Goal: Navigation & Orientation: Go to known website

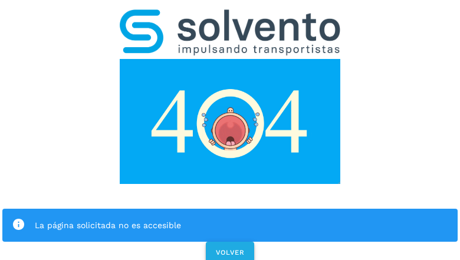
click at [229, 248] on span "VOLVER" at bounding box center [229, 252] width 29 height 8
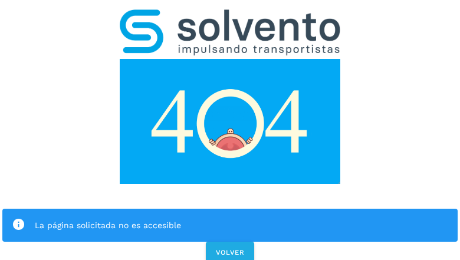
click at [230, 130] on div "La página solicitada no es accesible VOLVER" at bounding box center [230, 132] width 460 height 265
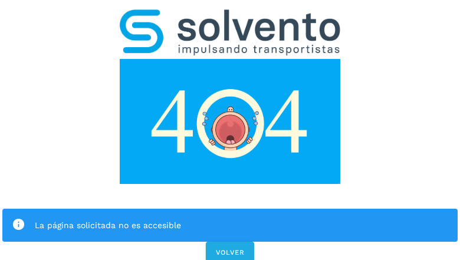
click at [230, 130] on div "La página solicitada no es accesible VOLVER" at bounding box center [230, 132] width 460 height 265
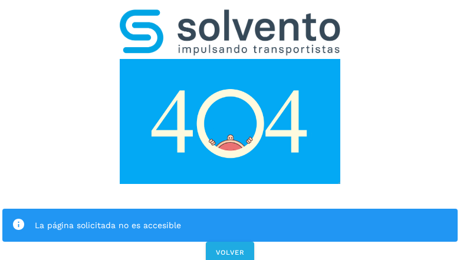
click at [230, 130] on div "La página solicitada no es accesible VOLVER" at bounding box center [230, 132] width 460 height 265
click at [230, 209] on div "La página solicitada no es accesible" at bounding box center [229, 225] width 455 height 33
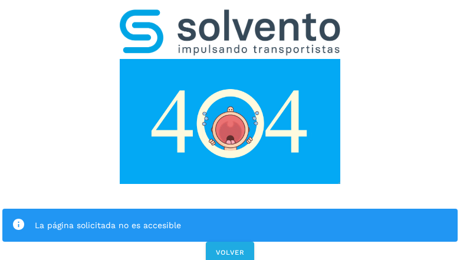
click at [230, 59] on img at bounding box center [230, 121] width 221 height 125
click at [230, 15] on img at bounding box center [230, 32] width 221 height 46
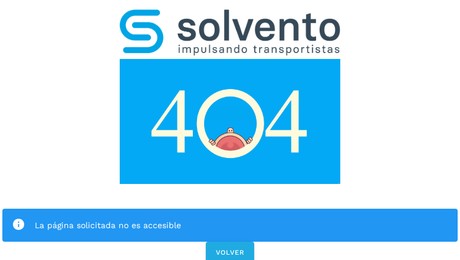
click at [230, 59] on img at bounding box center [230, 121] width 221 height 125
click at [230, 218] on div "La página solicitada no es accesible" at bounding box center [241, 225] width 413 height 14
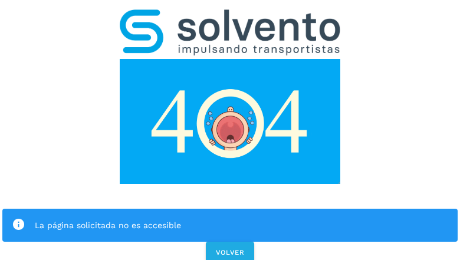
click at [230, 218] on div "La página solicitada no es accesible" at bounding box center [241, 225] width 413 height 14
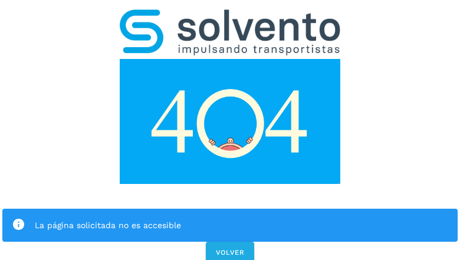
click at [18, 218] on icon at bounding box center [19, 225] width 14 height 14
click at [241, 218] on div "La página solicitada no es accesible" at bounding box center [241, 225] width 413 height 14
click at [230, 248] on span "VOLVER" at bounding box center [229, 252] width 29 height 8
click at [229, 248] on span "VOLVER" at bounding box center [229, 252] width 29 height 8
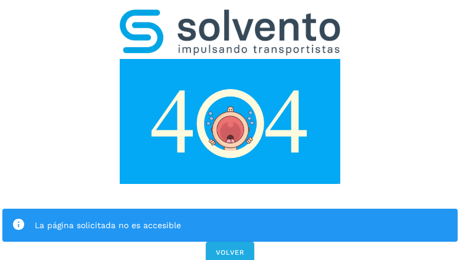
click at [230, 130] on div "La página solicitada no es accesible VOLVER" at bounding box center [230, 132] width 460 height 265
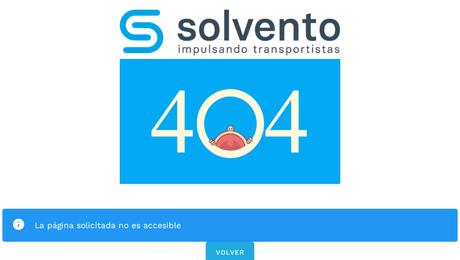
click at [230, 130] on div "La página solicitada no es accesible VOLVER" at bounding box center [230, 132] width 460 height 265
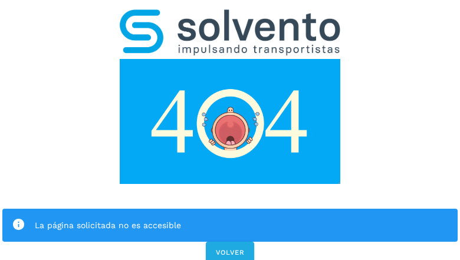
click at [230, 209] on div "La página solicitada no es accesible" at bounding box center [229, 225] width 455 height 33
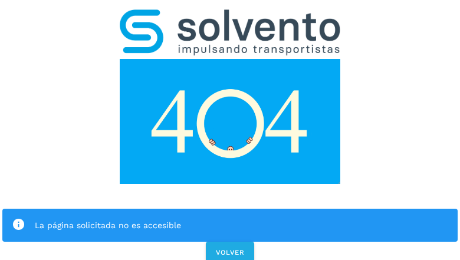
click at [230, 59] on img at bounding box center [230, 121] width 221 height 125
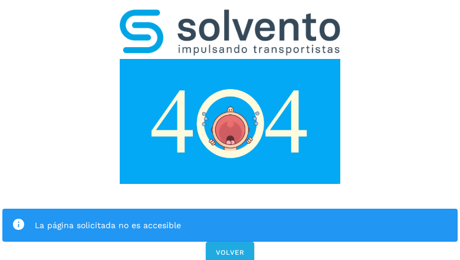
click at [230, 59] on img at bounding box center [230, 121] width 221 height 125
click at [230, 15] on img at bounding box center [230, 32] width 221 height 46
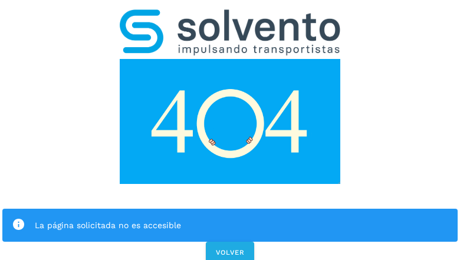
click at [230, 59] on img at bounding box center [230, 121] width 221 height 125
click at [230, 218] on div "La página solicitada no es accesible" at bounding box center [241, 225] width 413 height 14
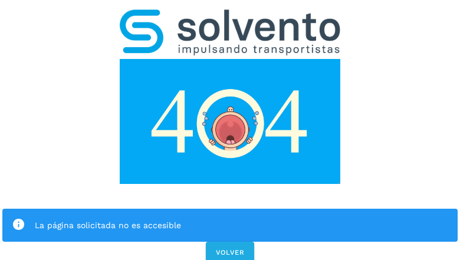
click at [18, 218] on icon at bounding box center [19, 225] width 14 height 14
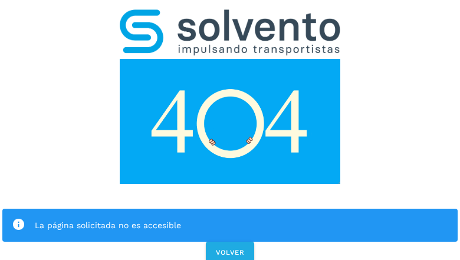
click at [241, 218] on div "La página solicitada no es accesible" at bounding box center [241, 225] width 413 height 14
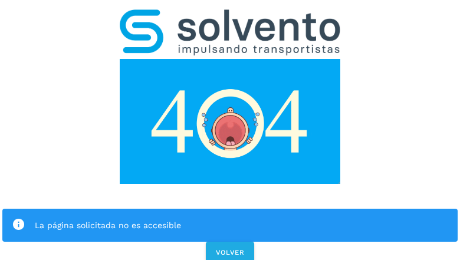
click at [230, 248] on span "VOLVER" at bounding box center [229, 252] width 29 height 8
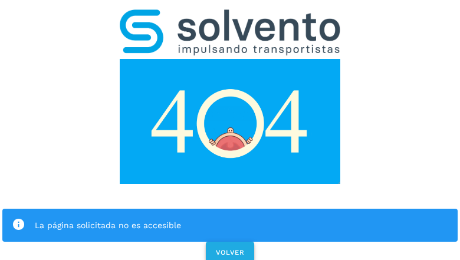
click at [229, 248] on span "VOLVER" at bounding box center [229, 252] width 29 height 8
click at [230, 130] on div "La página solicitada no es accesible VOLVER" at bounding box center [230, 132] width 460 height 265
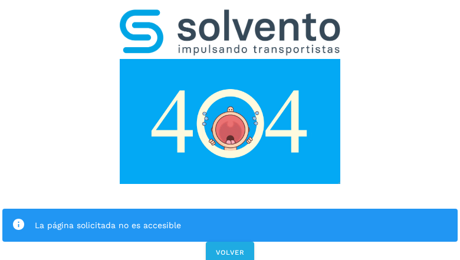
click at [230, 130] on div "La página solicitada no es accesible VOLVER" at bounding box center [230, 132] width 460 height 265
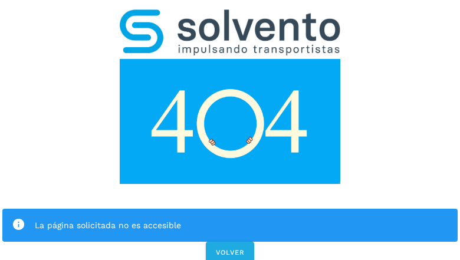
click at [230, 130] on div "La página solicitada no es accesible VOLVER" at bounding box center [230, 132] width 460 height 265
click at [230, 209] on div "La página solicitada no es accesible" at bounding box center [229, 225] width 455 height 33
click at [230, 59] on img at bounding box center [230, 121] width 221 height 125
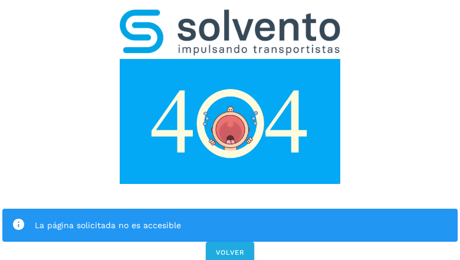
click at [230, 15] on img at bounding box center [230, 32] width 221 height 46
click at [230, 59] on img at bounding box center [230, 121] width 221 height 125
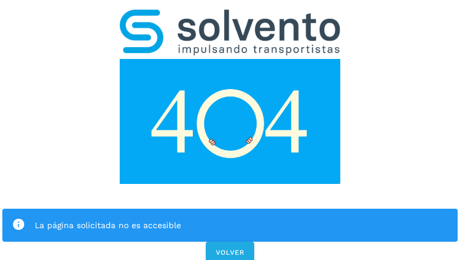
click at [230, 218] on div "La página solicitada no es accesible" at bounding box center [241, 225] width 413 height 14
click at [18, 218] on icon at bounding box center [19, 225] width 14 height 14
click at [241, 218] on div "La página solicitada no es accesible" at bounding box center [241, 225] width 413 height 14
click at [230, 248] on span "VOLVER" at bounding box center [229, 252] width 29 height 8
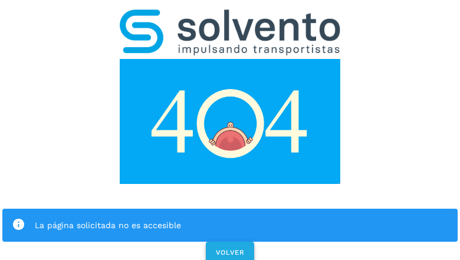
click at [229, 248] on span "VOLVER" at bounding box center [229, 252] width 29 height 8
click at [230, 130] on div "La página solicitada no es accesible VOLVER" at bounding box center [230, 132] width 460 height 265
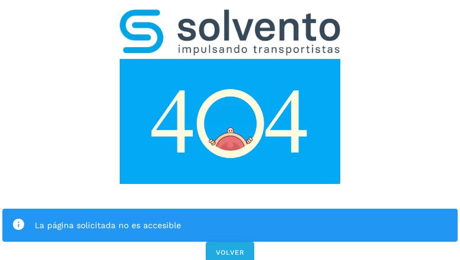
click at [230, 130] on div "La página solicitada no es accesible VOLVER" at bounding box center [230, 132] width 460 height 265
click at [230, 209] on div "La página solicitada no es accesible" at bounding box center [229, 225] width 455 height 33
click at [230, 59] on img at bounding box center [230, 121] width 221 height 125
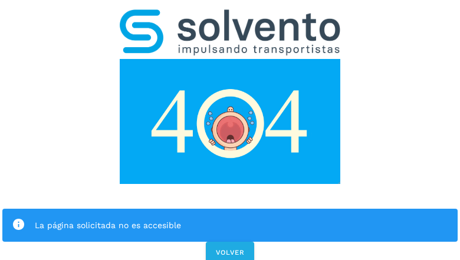
click at [230, 15] on img at bounding box center [230, 32] width 221 height 46
click at [230, 59] on img at bounding box center [230, 121] width 221 height 125
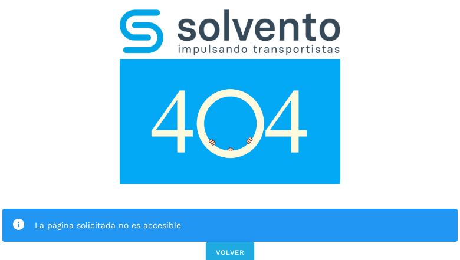
click at [230, 218] on div "La página solicitada no es accesible" at bounding box center [241, 225] width 413 height 14
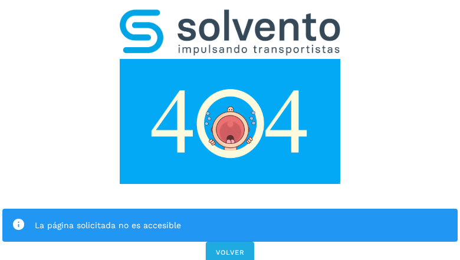
click at [18, 218] on icon at bounding box center [19, 225] width 14 height 14
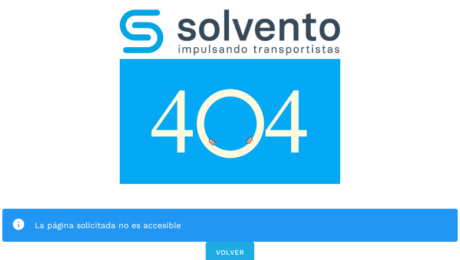
click at [241, 218] on div "La página solicitada no es accesible" at bounding box center [241, 225] width 413 height 14
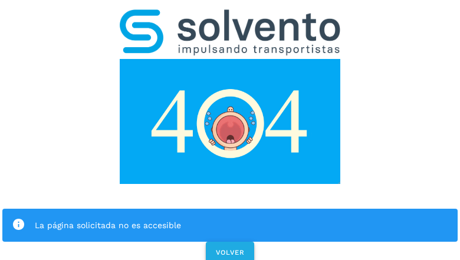
click at [230, 248] on span "VOLVER" at bounding box center [229, 252] width 29 height 8
